Goal: Obtain resource: Download file/media

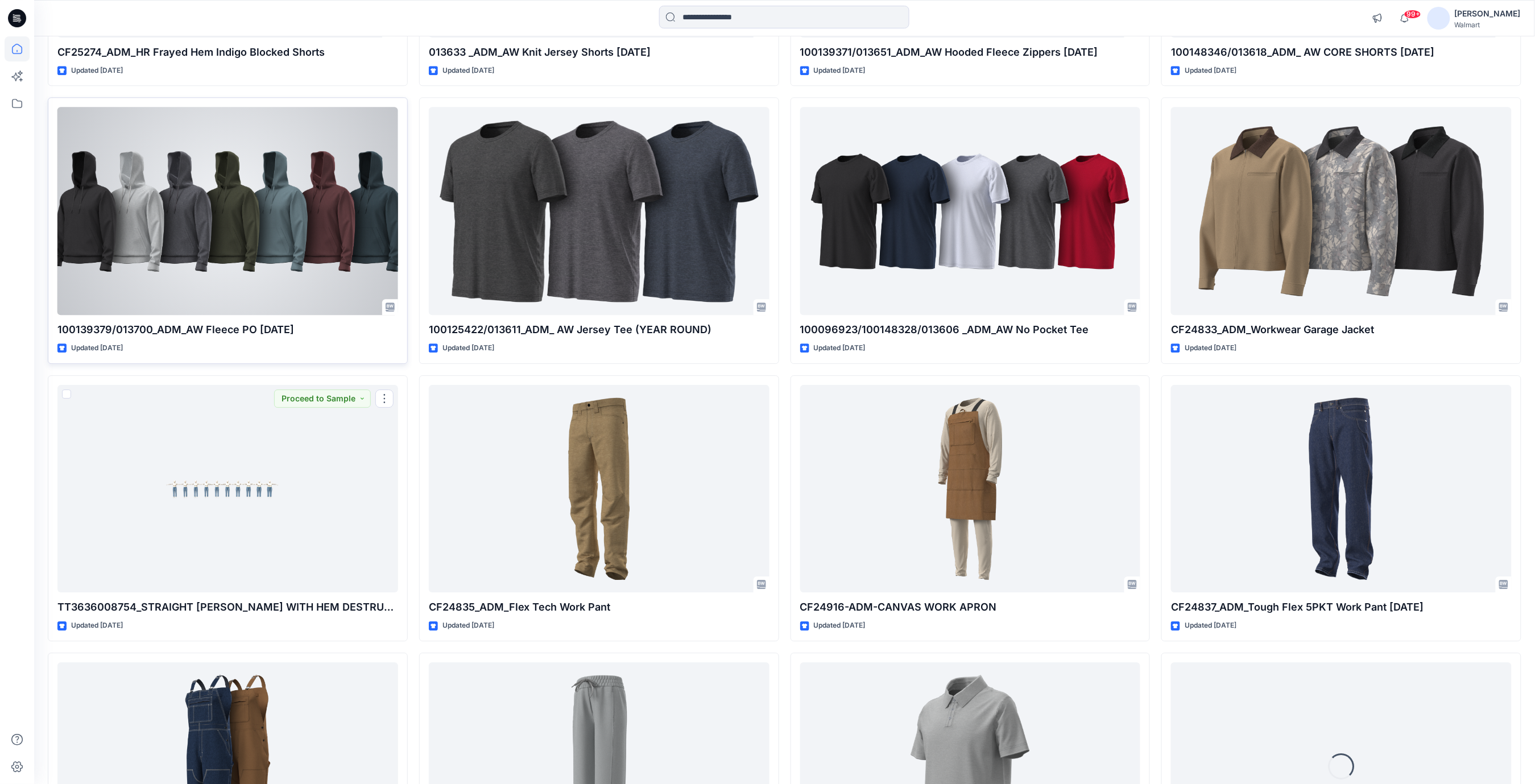
scroll to position [28668, 0]
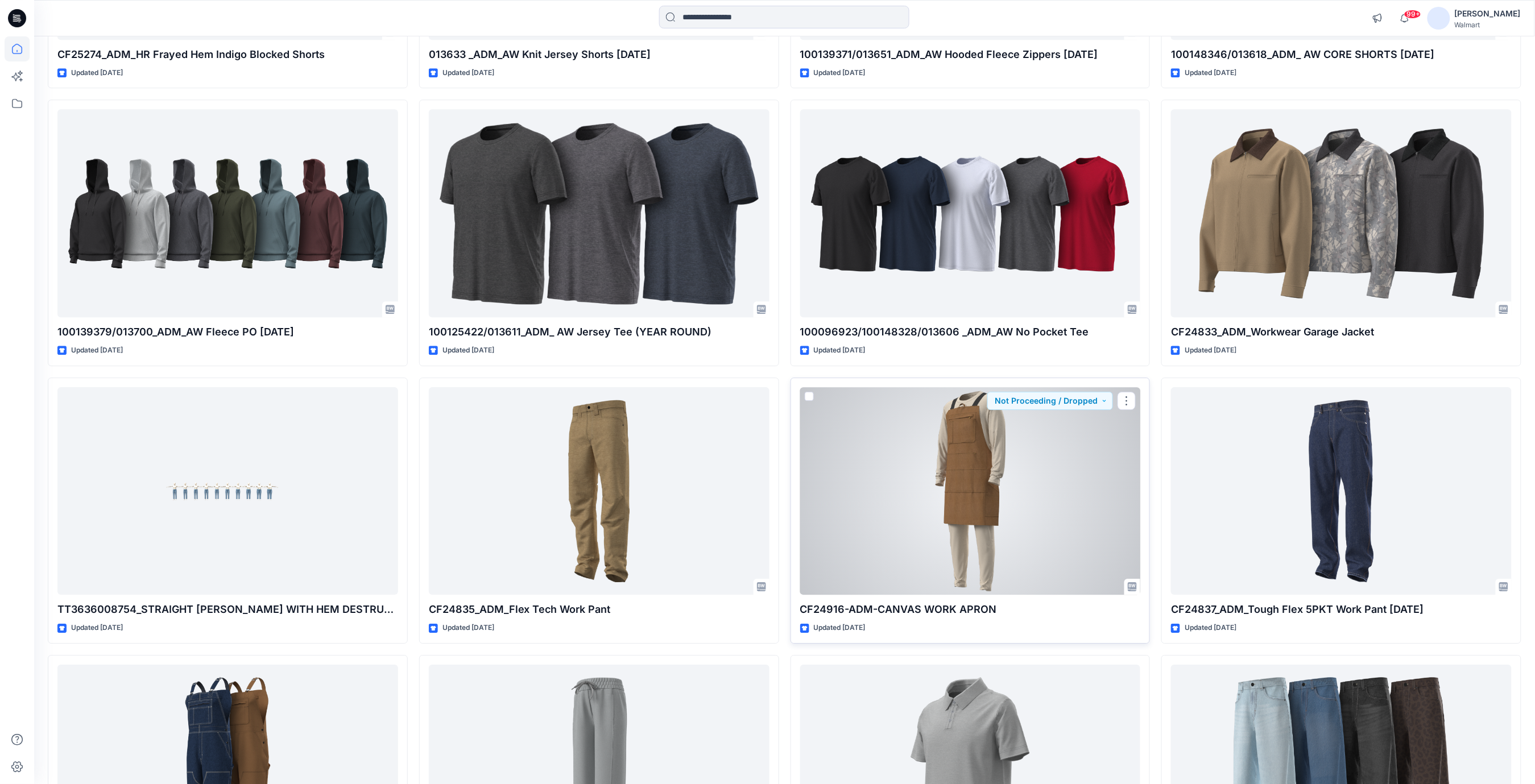
click at [946, 453] on div at bounding box center [971, 491] width 340 height 208
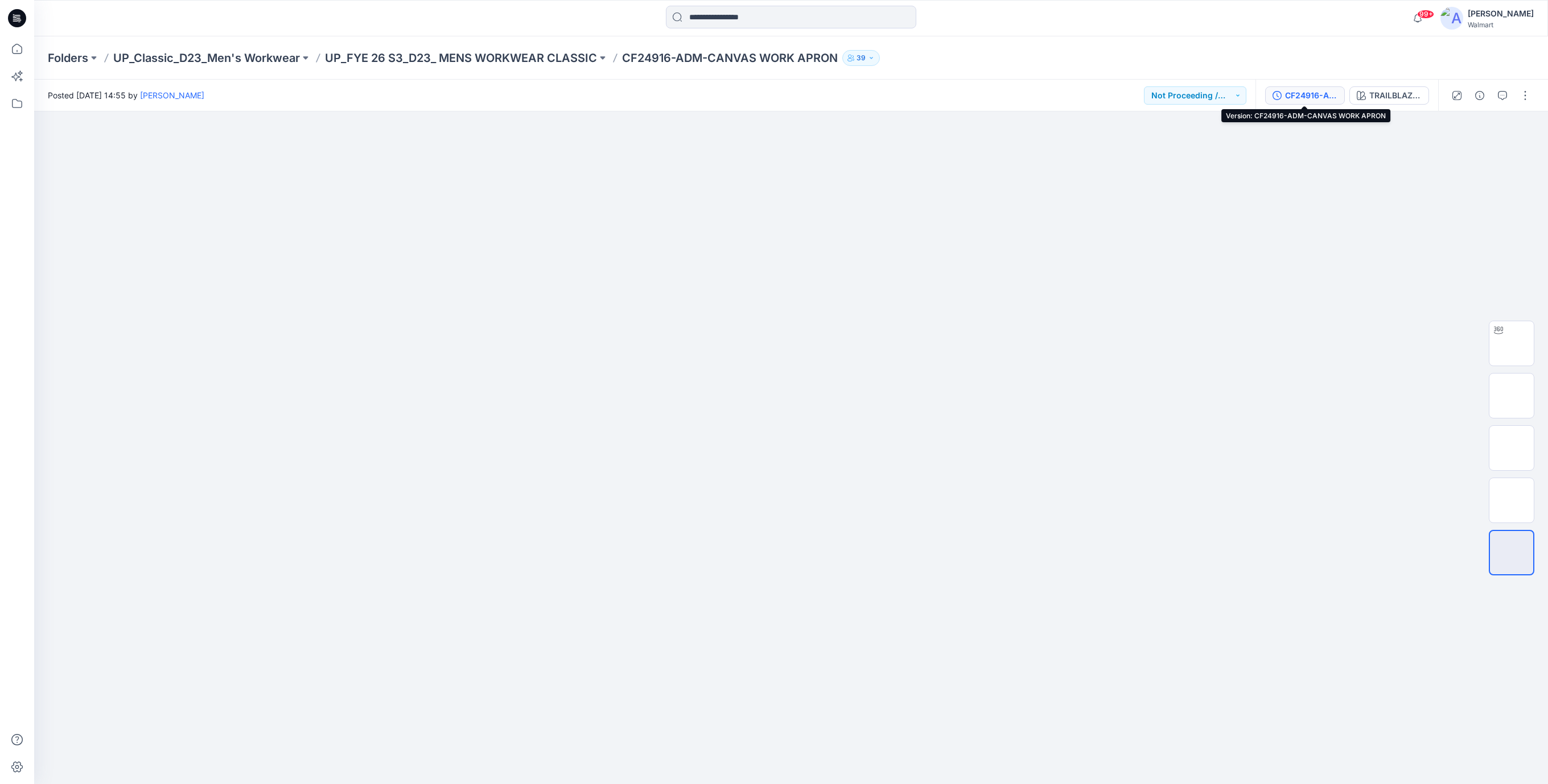
click at [1298, 93] on div "CF24916-ADM-CANVAS WORK APRON" at bounding box center [1311, 96] width 52 height 12
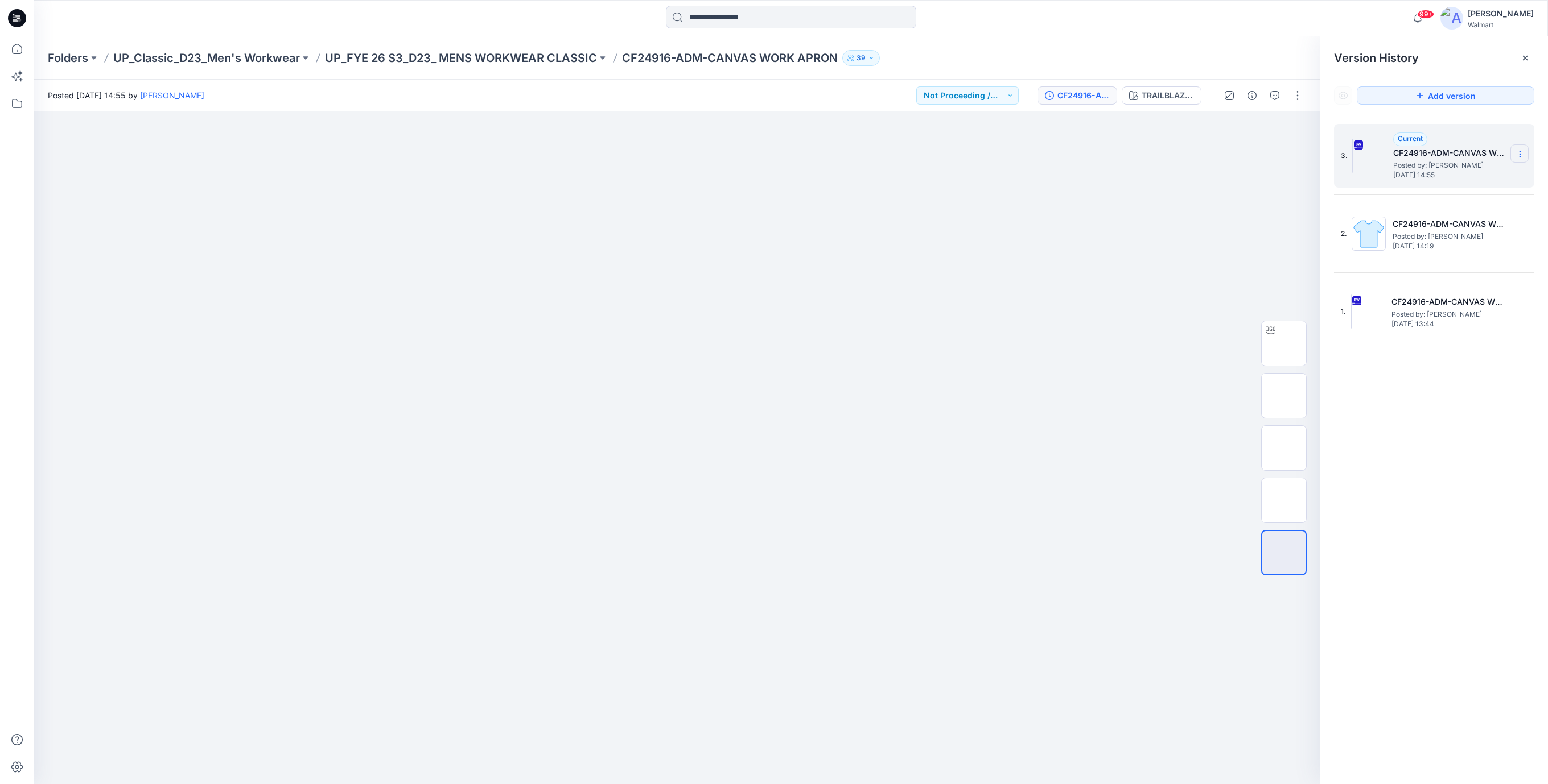
click at [1518, 155] on icon at bounding box center [1520, 154] width 9 height 9
click at [1439, 177] on span "Download Source BW File" at bounding box center [1462, 177] width 95 height 14
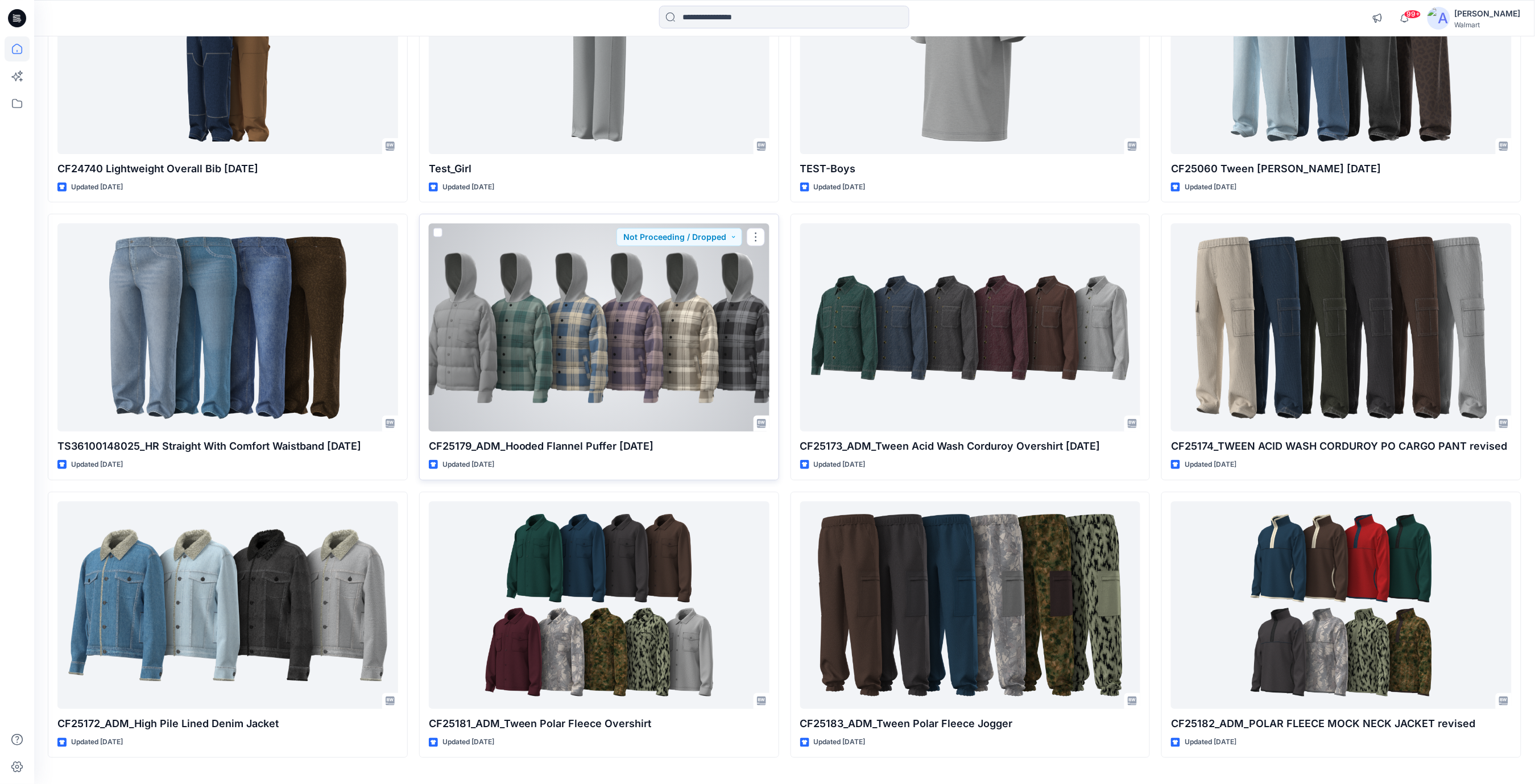
scroll to position [29426, 0]
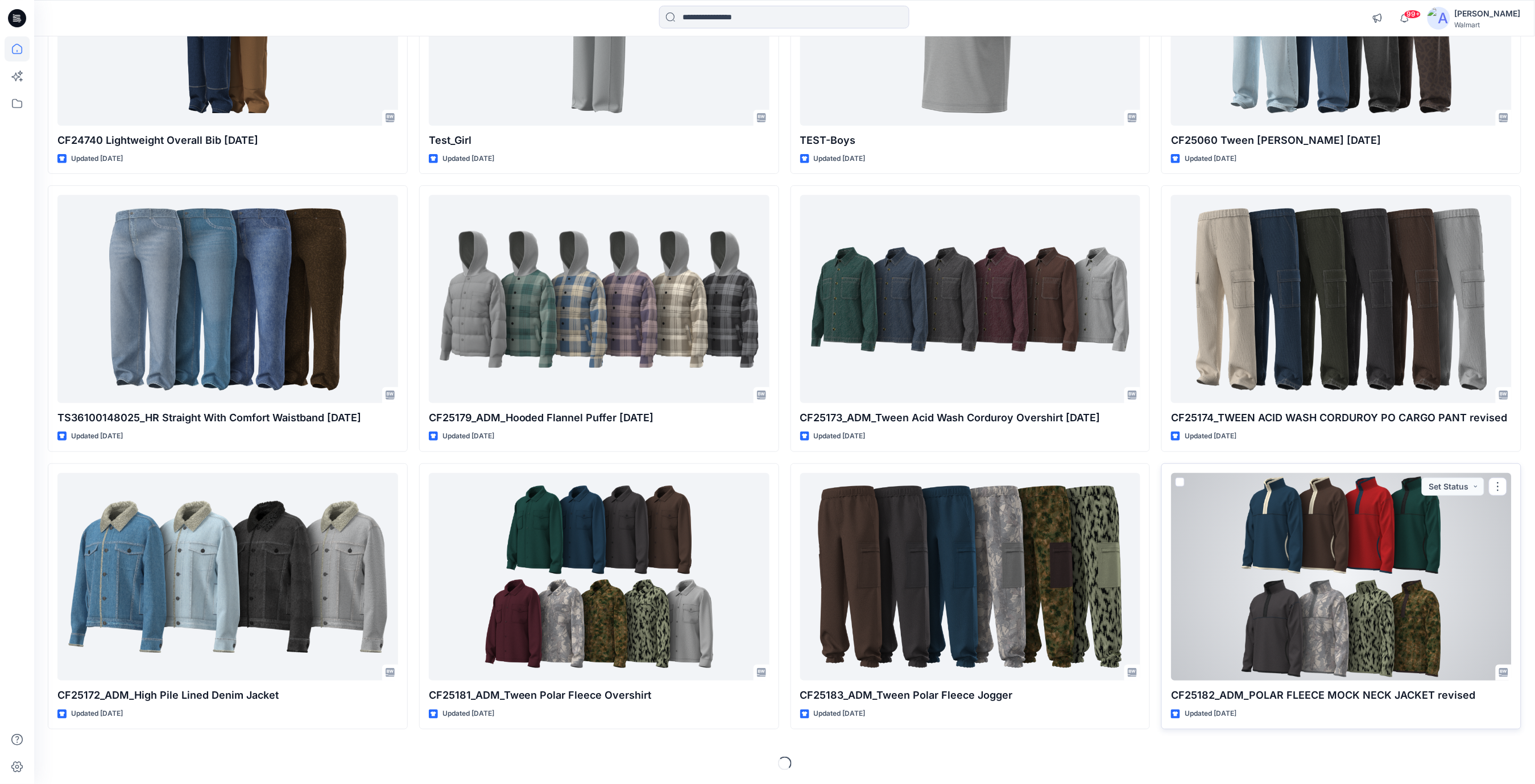
click at [1290, 535] on div at bounding box center [1341, 577] width 340 height 208
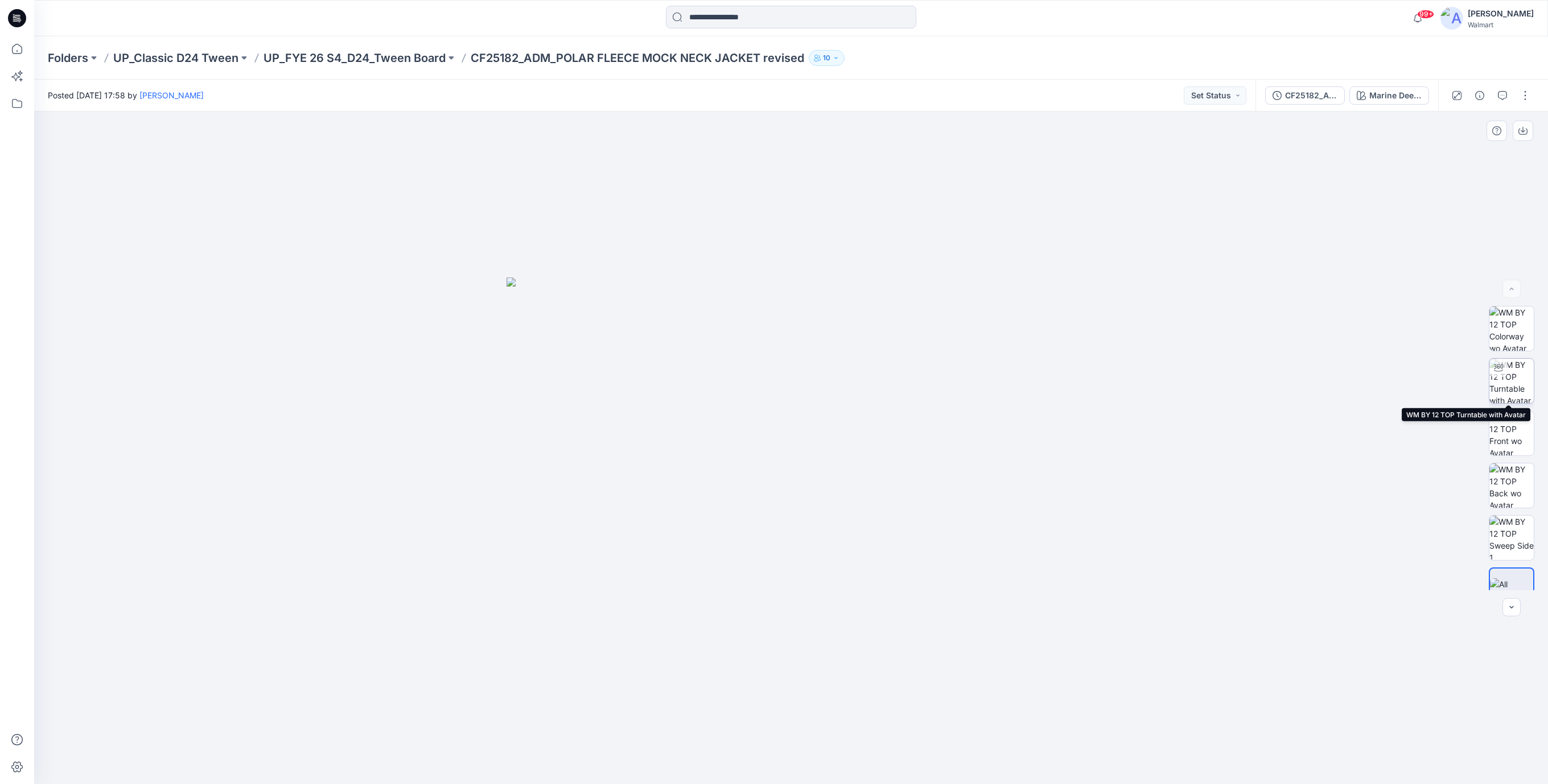
click at [1514, 379] on img at bounding box center [1511, 380] width 44 height 44
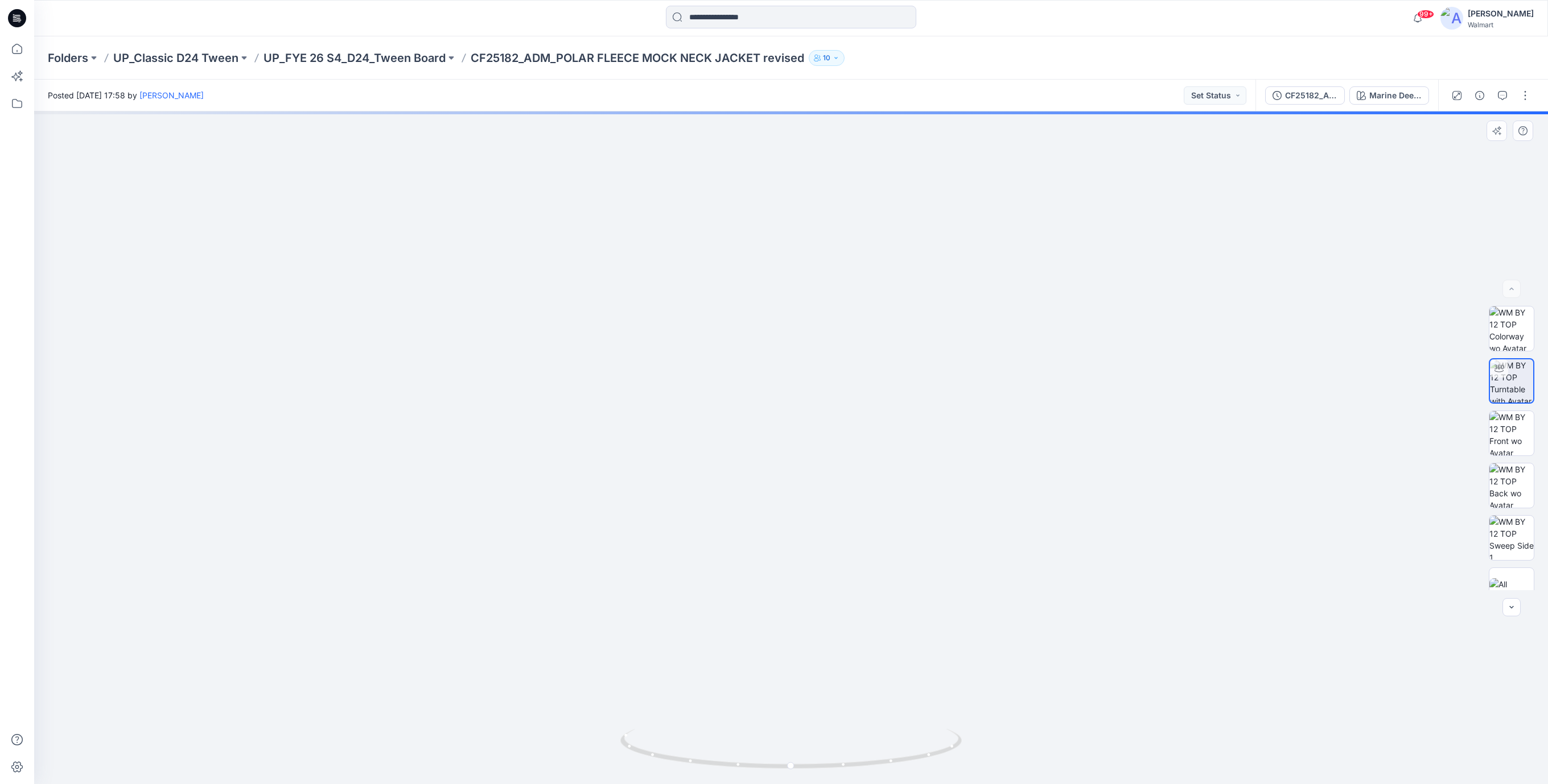
drag, startPoint x: 805, startPoint y: 251, endPoint x: 806, endPoint y: 517, distance: 266.0
click at [806, 517] on img at bounding box center [792, 314] width 1743 height 941
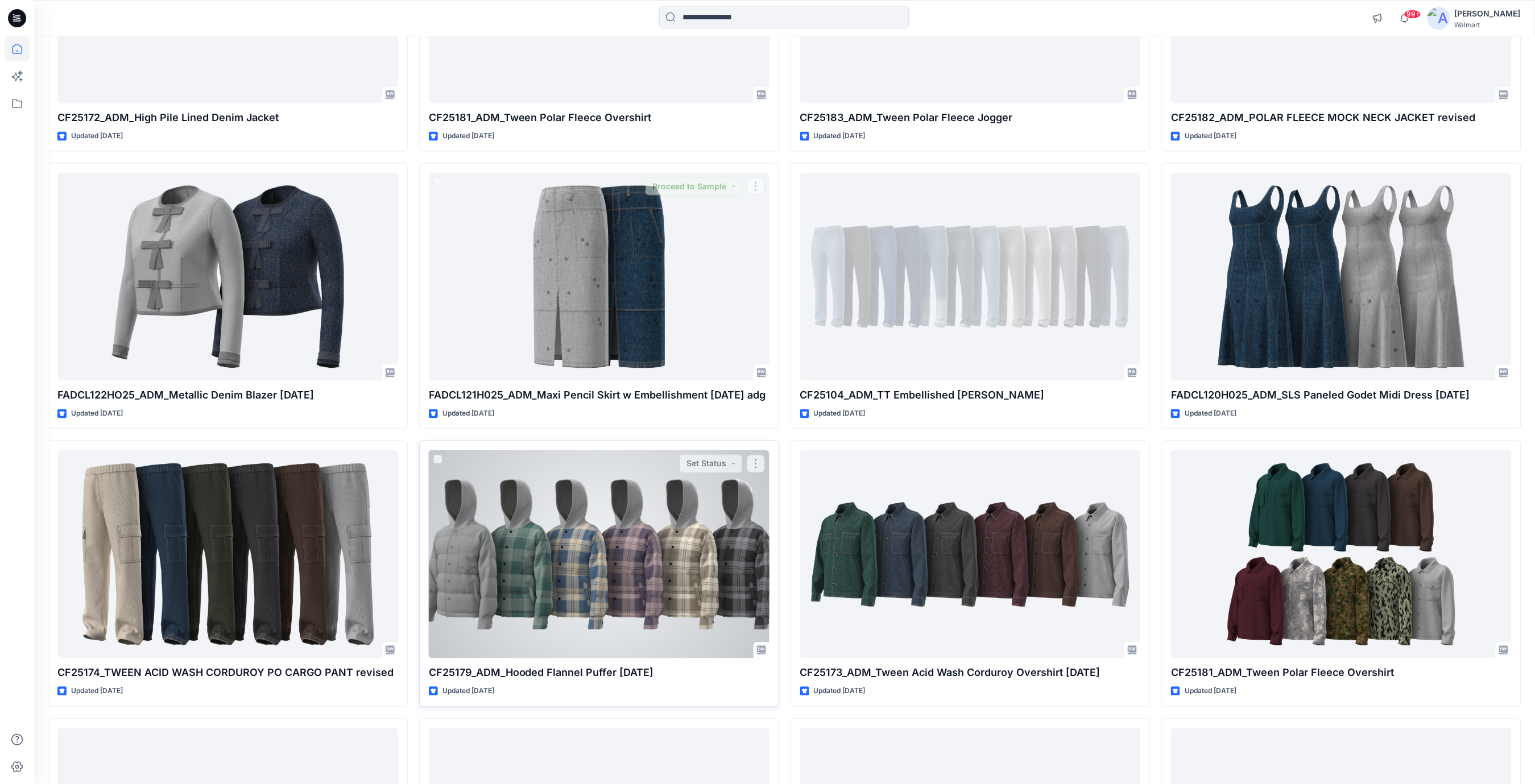
scroll to position [30108, 0]
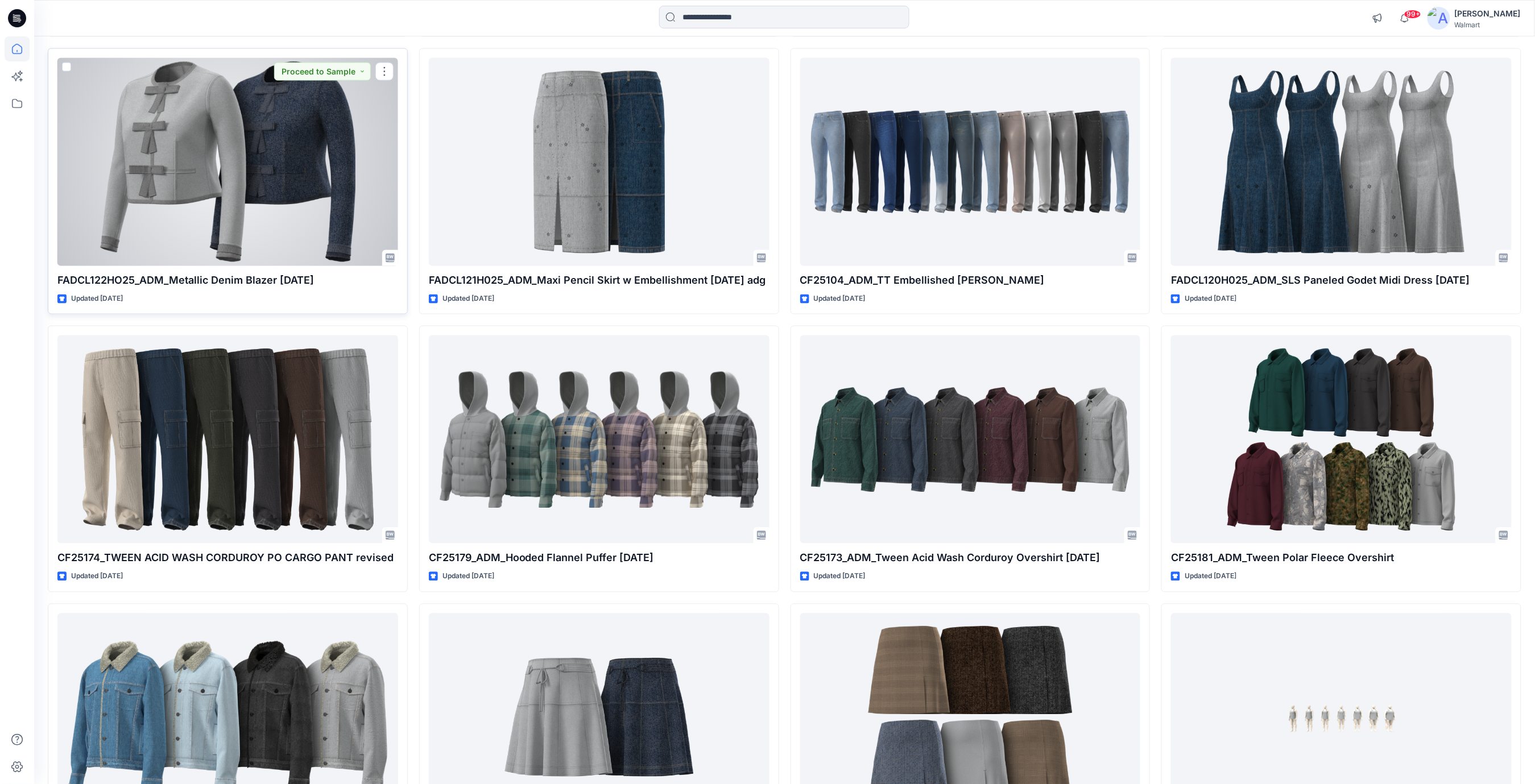
click at [186, 171] on div at bounding box center [227, 162] width 340 height 208
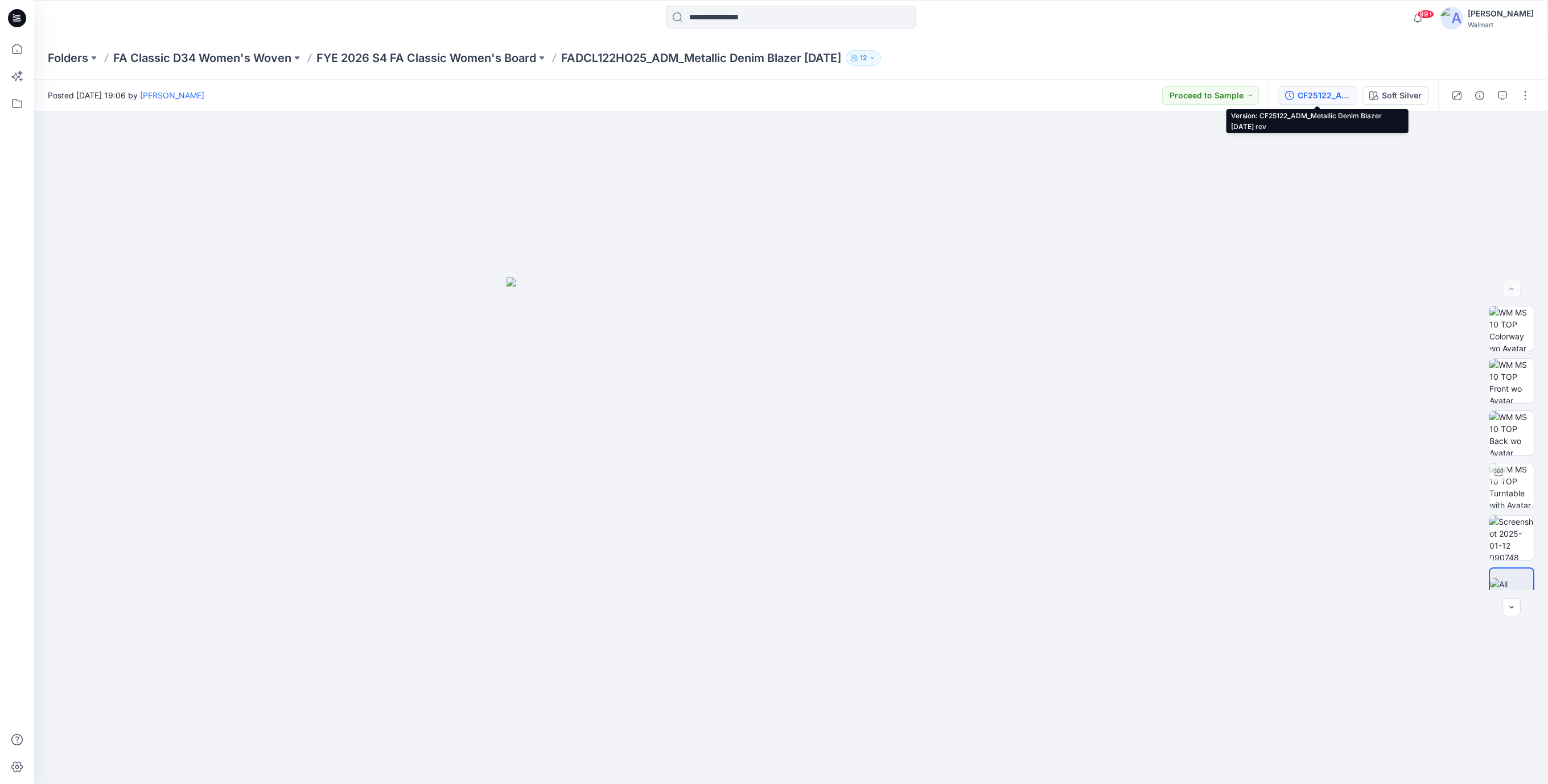
click at [1332, 96] on div "CF25122_ADM_Metallic Denim Blazer [DATE] rev" at bounding box center [1324, 96] width 52 height 12
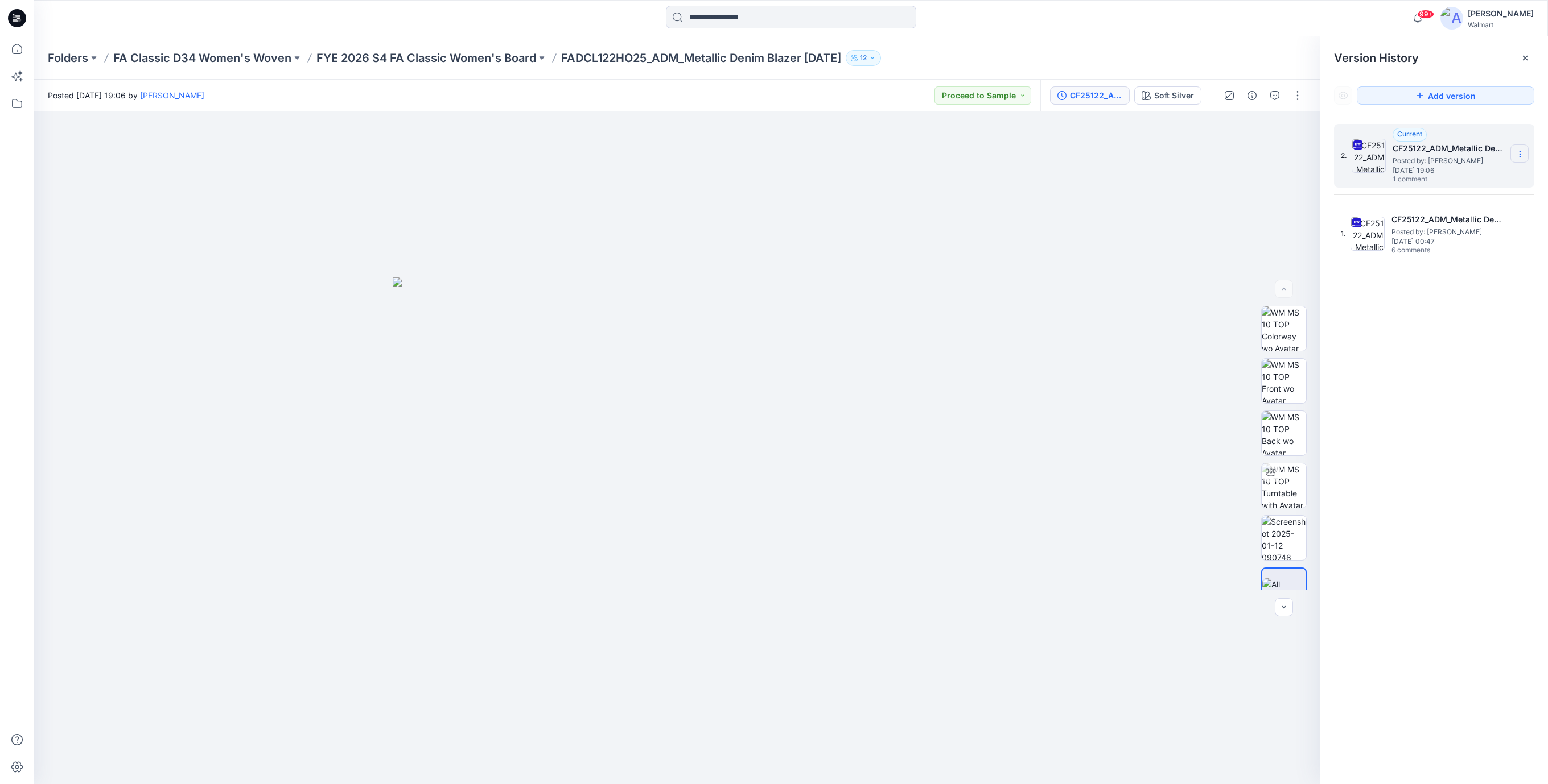
click at [1524, 152] on icon at bounding box center [1520, 154] width 9 height 9
click at [1453, 175] on span "Download Source BW File" at bounding box center [1462, 177] width 95 height 14
click at [1518, 155] on icon at bounding box center [1520, 154] width 9 height 9
click at [1174, 233] on div at bounding box center [677, 447] width 1287 height 673
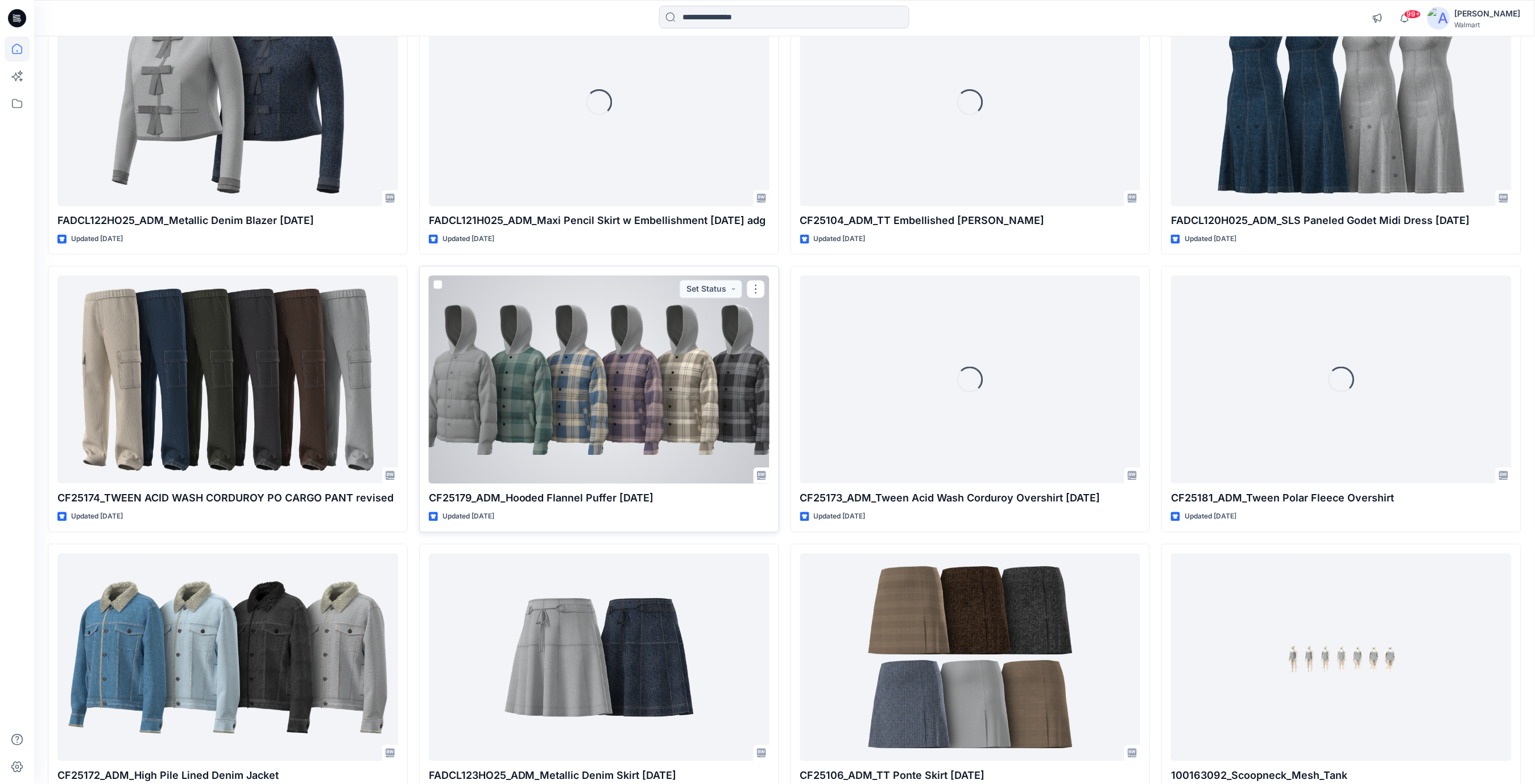
scroll to position [30259, 0]
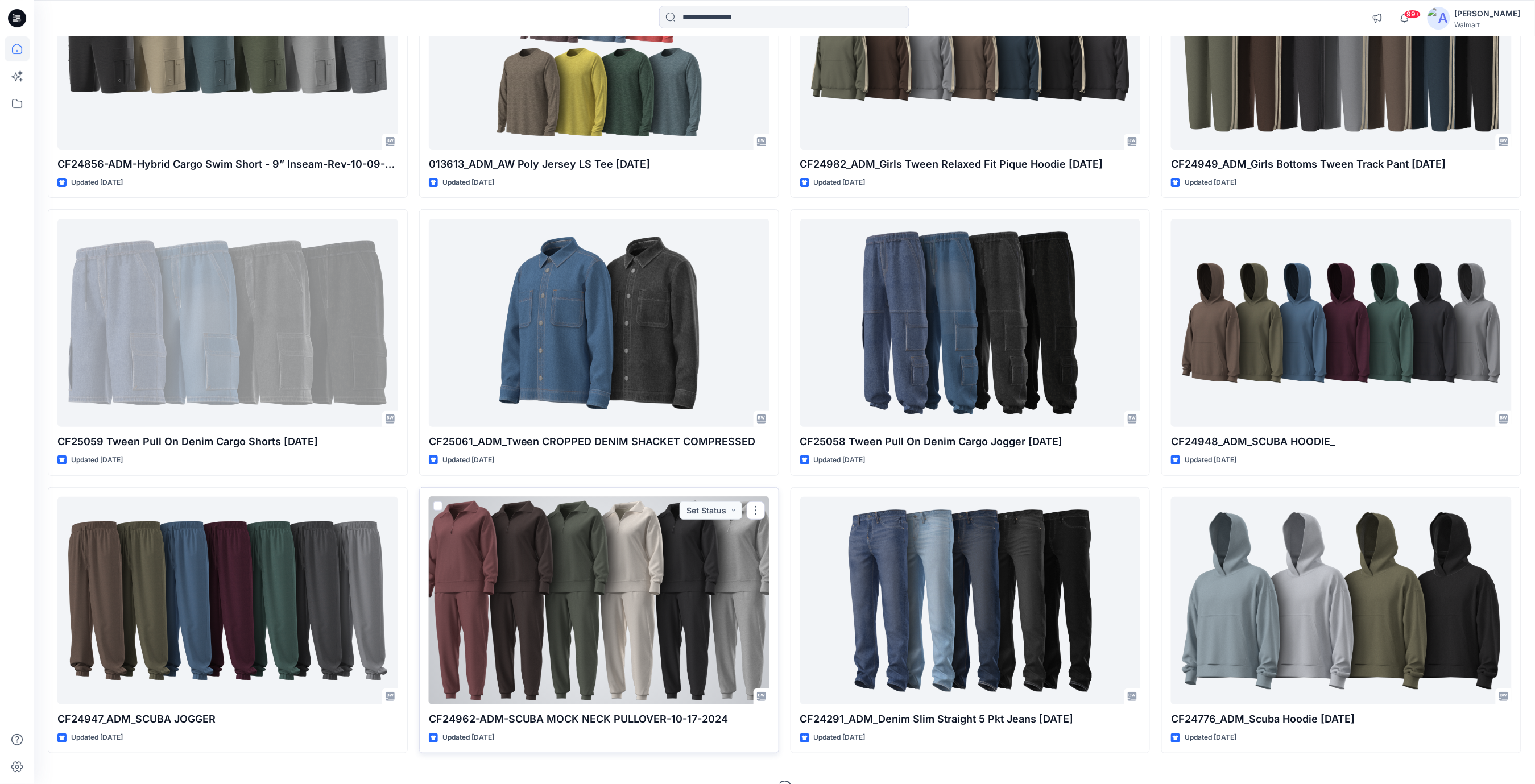
scroll to position [37761, 0]
